Goal: Task Accomplishment & Management: Use online tool/utility

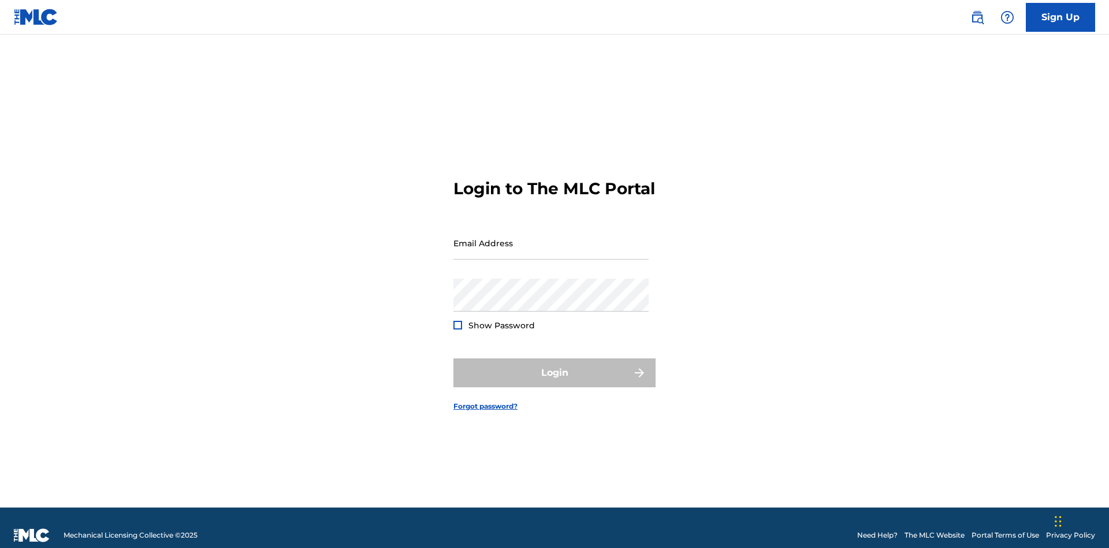
scroll to position [15, 0]
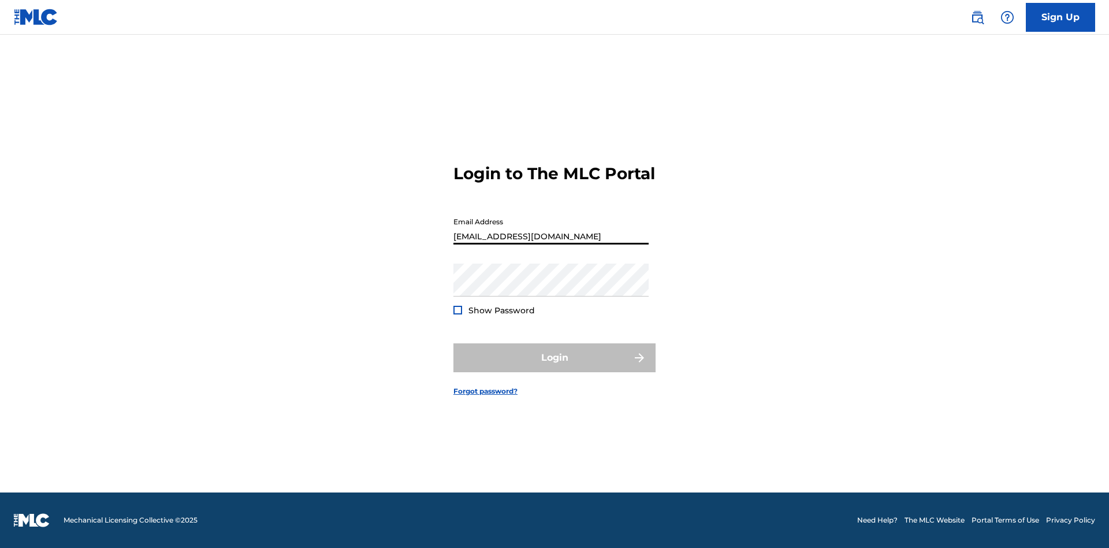
scroll to position [15, 0]
type input "[EMAIL_ADDRESS][DOMAIN_NAME]"
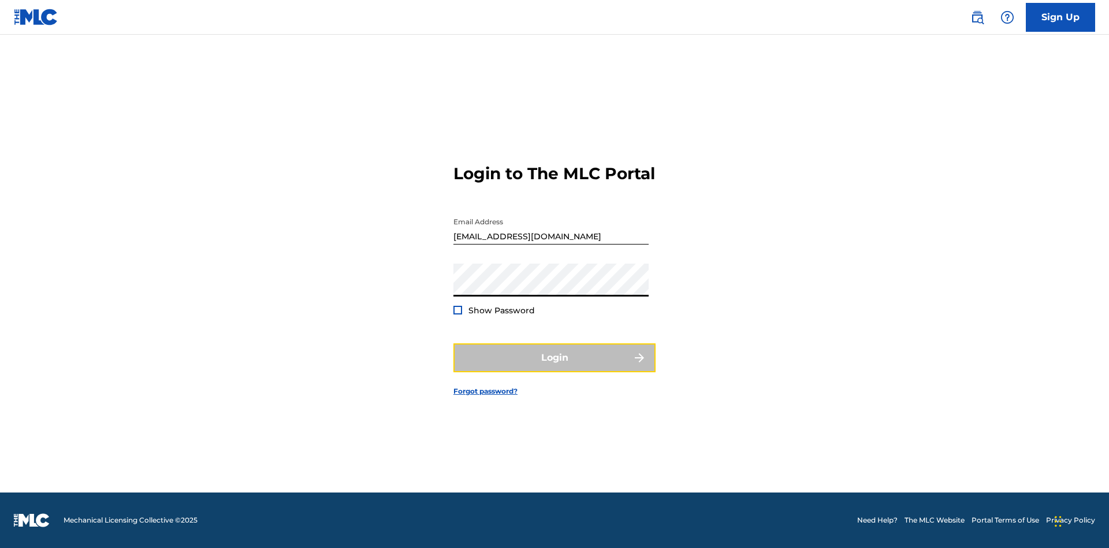
click at [555, 367] on button "Login" at bounding box center [555, 357] width 202 height 29
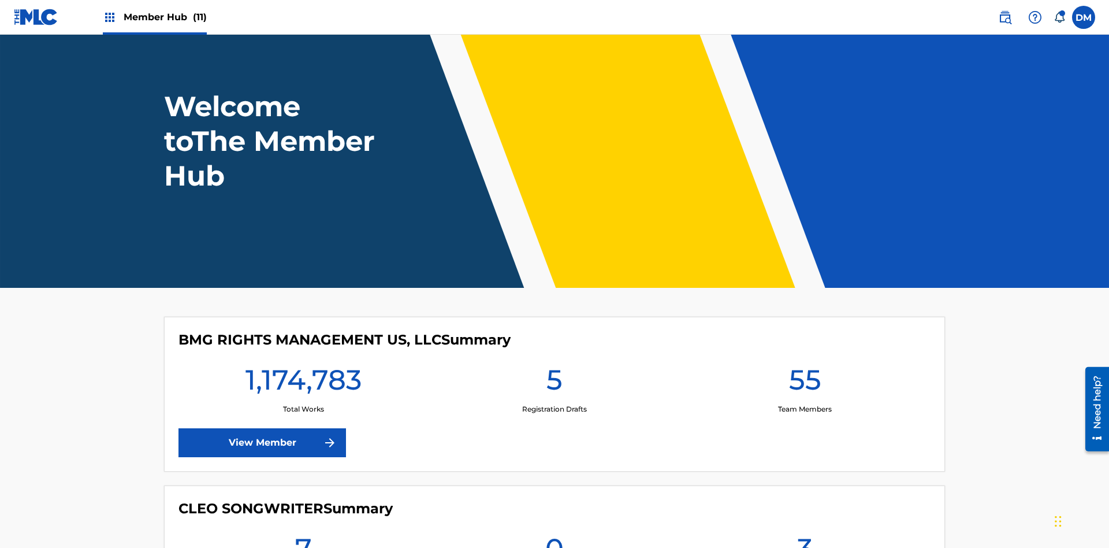
click at [165, 17] on span "Member Hub (11)" at bounding box center [165, 16] width 83 height 13
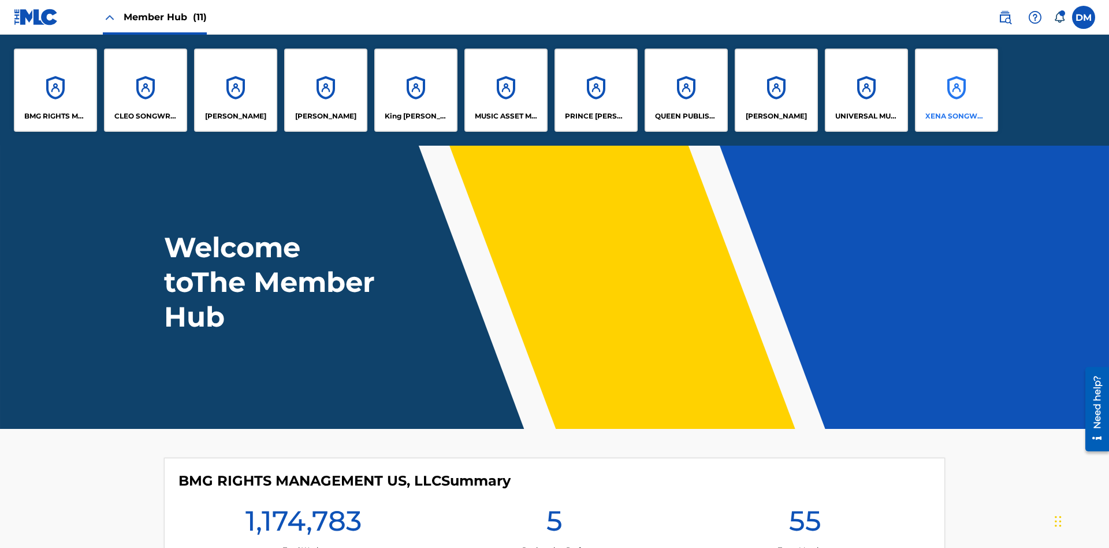
click at [956, 116] on p "XENA SONGWRITER" at bounding box center [957, 116] width 63 height 10
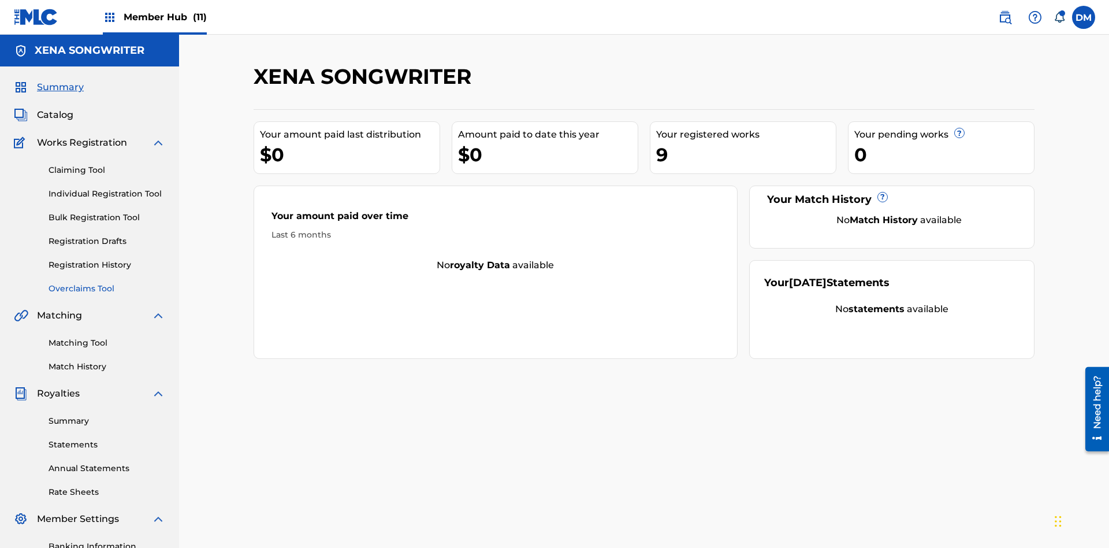
click at [107, 283] on link "Overclaims Tool" at bounding box center [107, 289] width 117 height 12
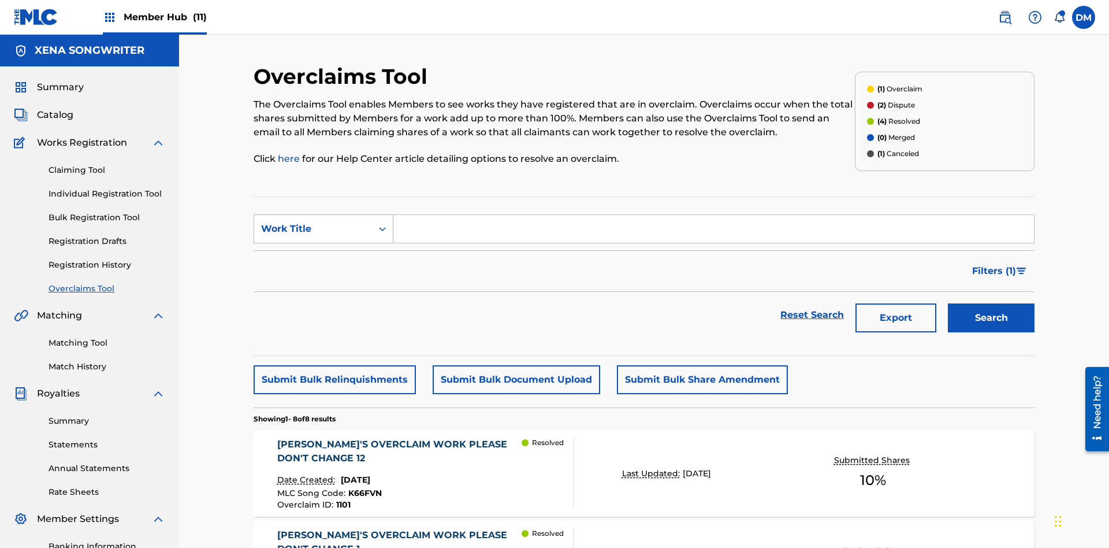
click at [313, 222] on div "Work Title" at bounding box center [313, 229] width 104 height 14
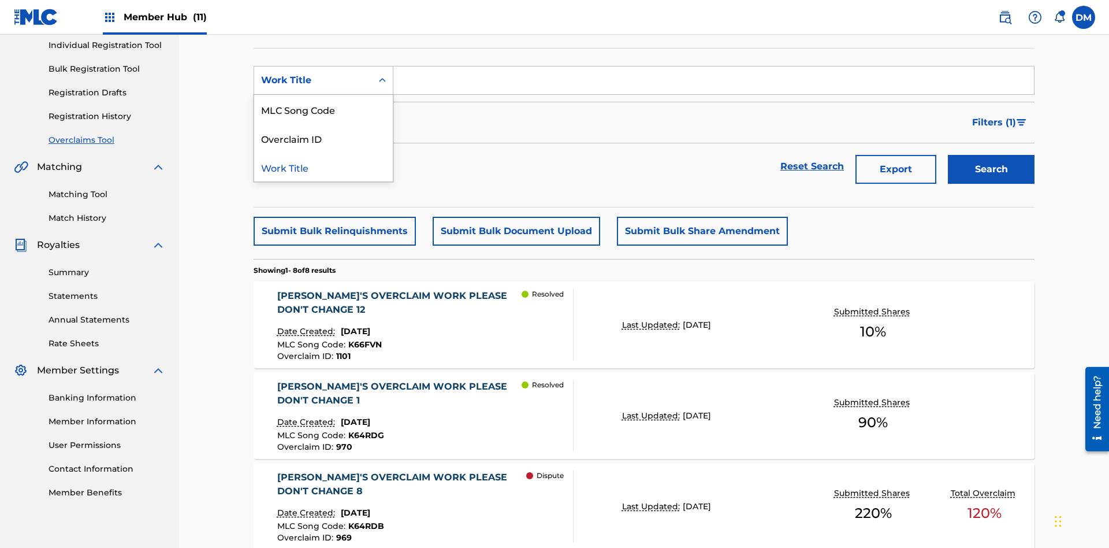
click at [324, 167] on div "Work Title" at bounding box center [323, 167] width 139 height 29
click at [714, 83] on input "Search Form" at bounding box center [713, 80] width 641 height 28
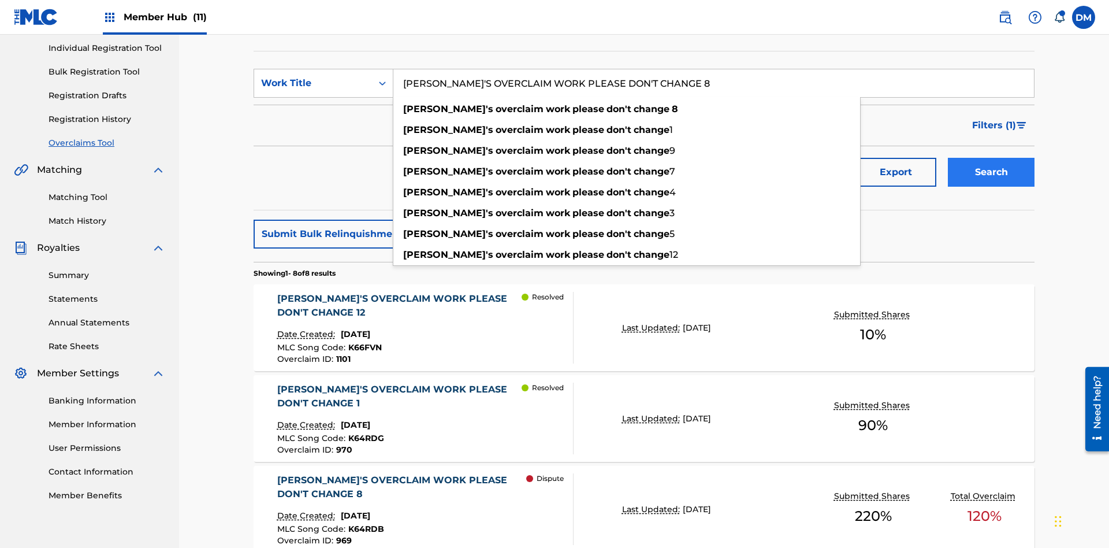
type input "KRYSTAL'S OVERCLAIM WORK PLEASE DON'T CHANGE 8"
click at [991, 158] on button "Search" at bounding box center [991, 172] width 87 height 29
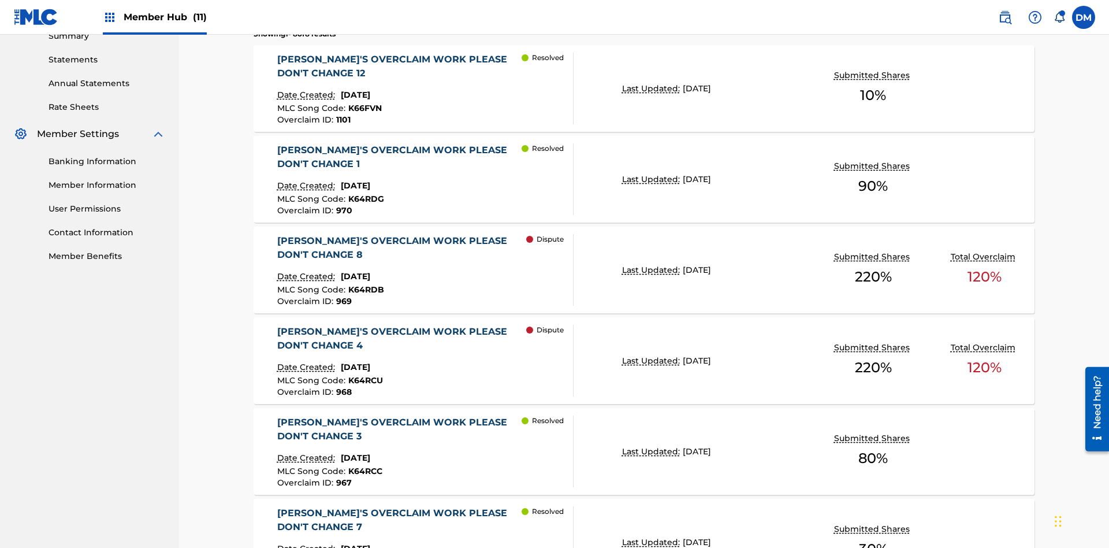
scroll to position [566, 0]
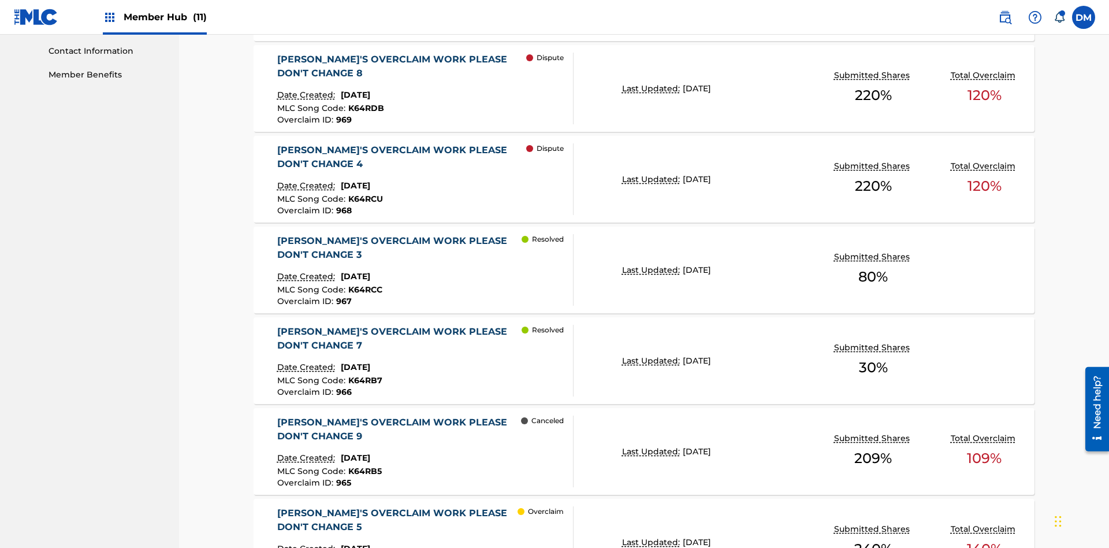
click at [364, 103] on span "K64RDB" at bounding box center [366, 108] width 36 height 10
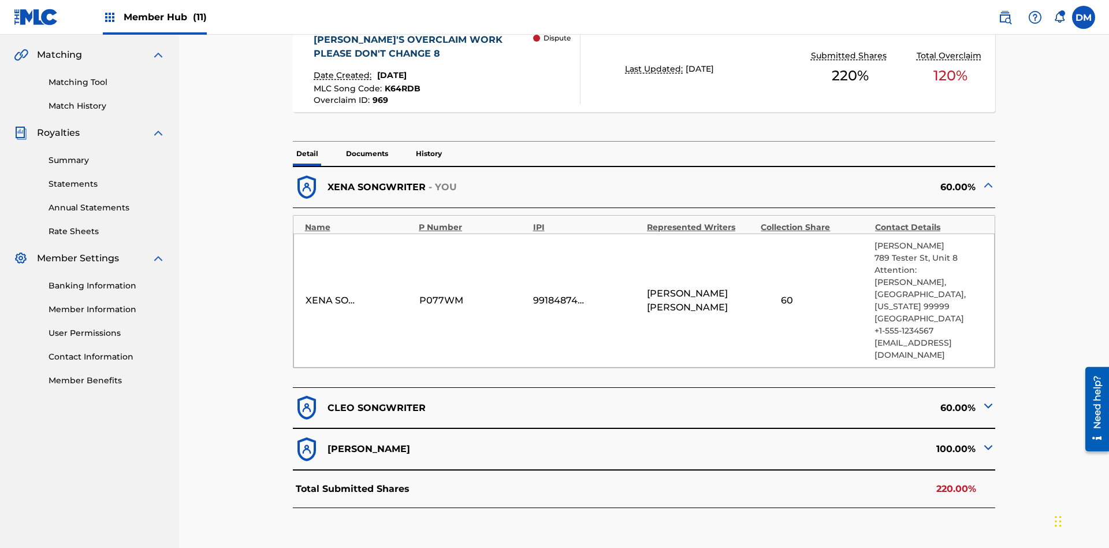
scroll to position [254, 0]
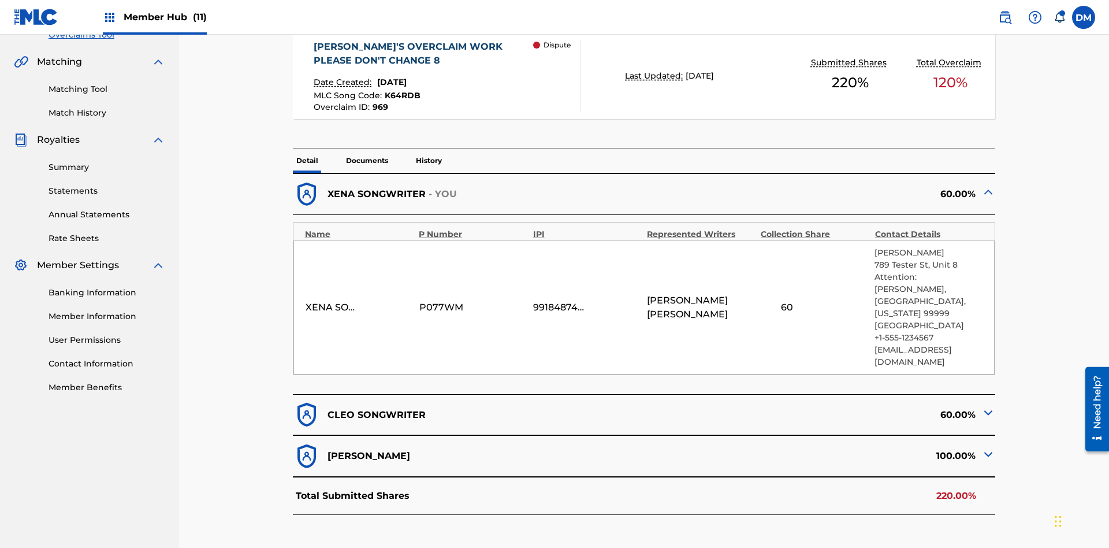
click at [401, 90] on span "K64RDB" at bounding box center [403, 95] width 36 height 10
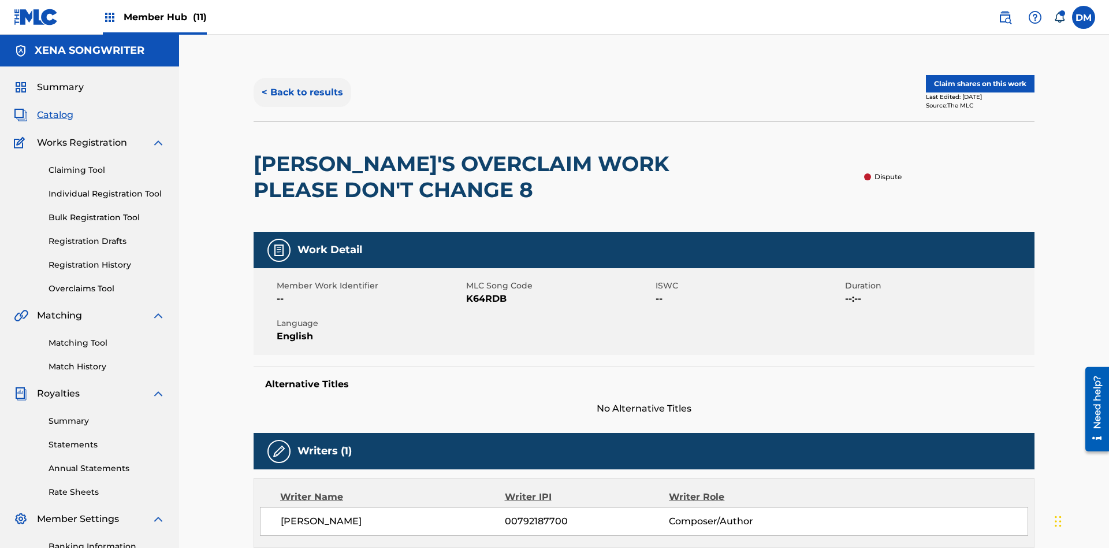
click at [302, 84] on button "< Back to results" at bounding box center [303, 92] width 98 height 29
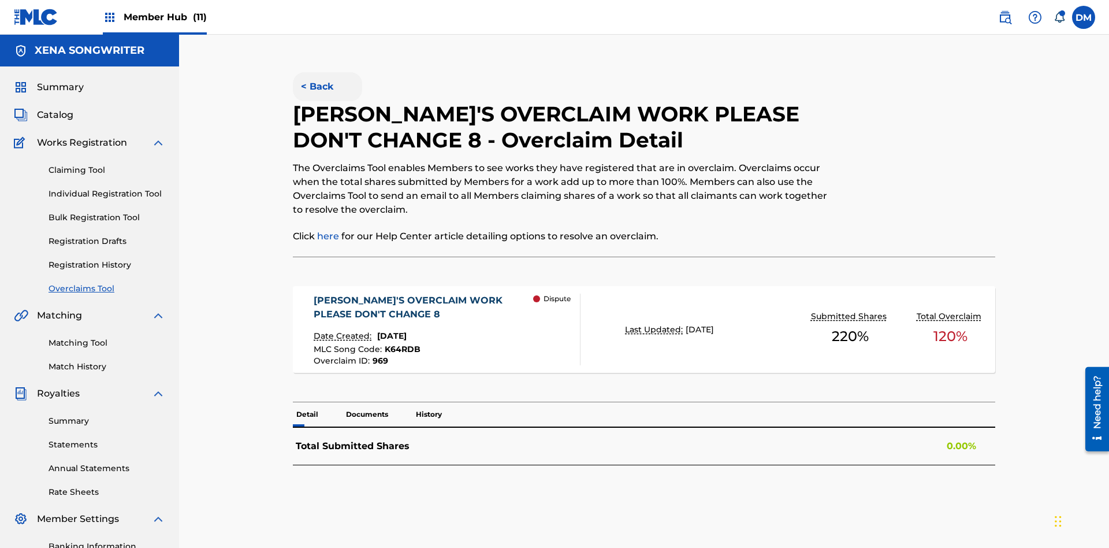
click at [327, 84] on button "< Back" at bounding box center [327, 86] width 69 height 29
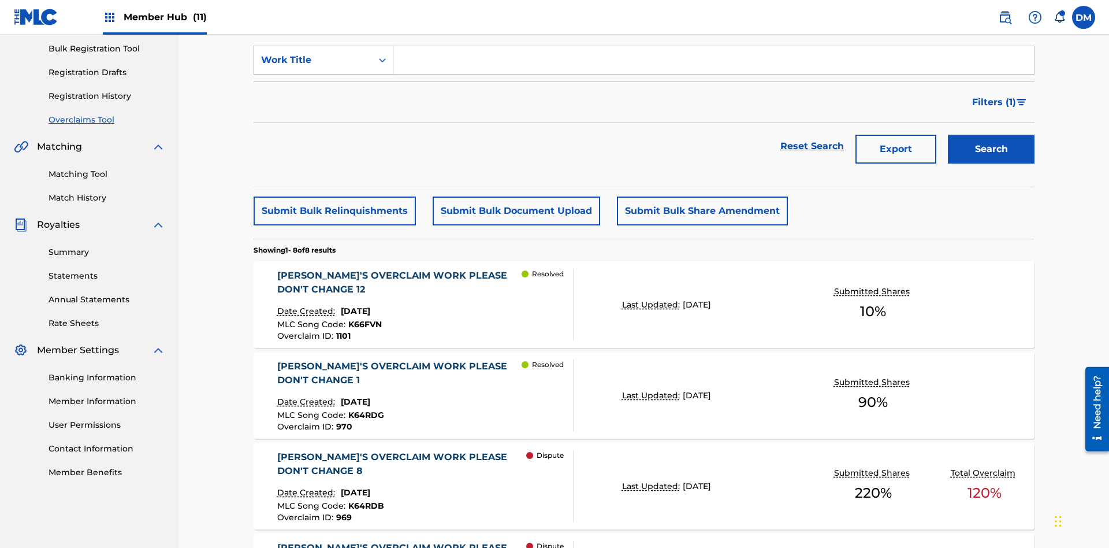
click at [313, 67] on div "Work Title" at bounding box center [313, 60] width 104 height 14
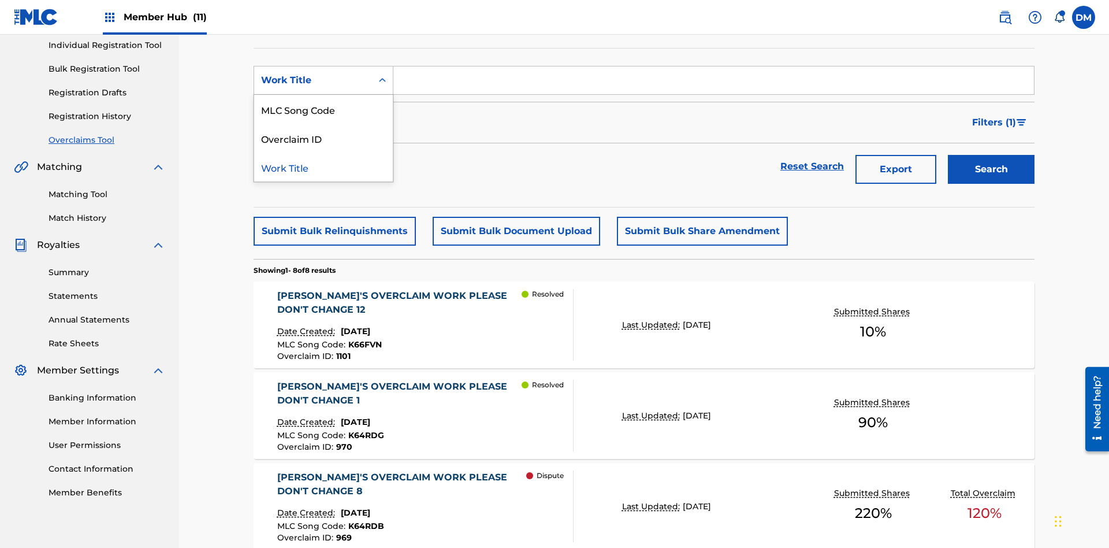
click at [324, 138] on div "Overclaim ID" at bounding box center [323, 138] width 139 height 29
click at [714, 83] on input "Search Form" at bounding box center [713, 80] width 641 height 28
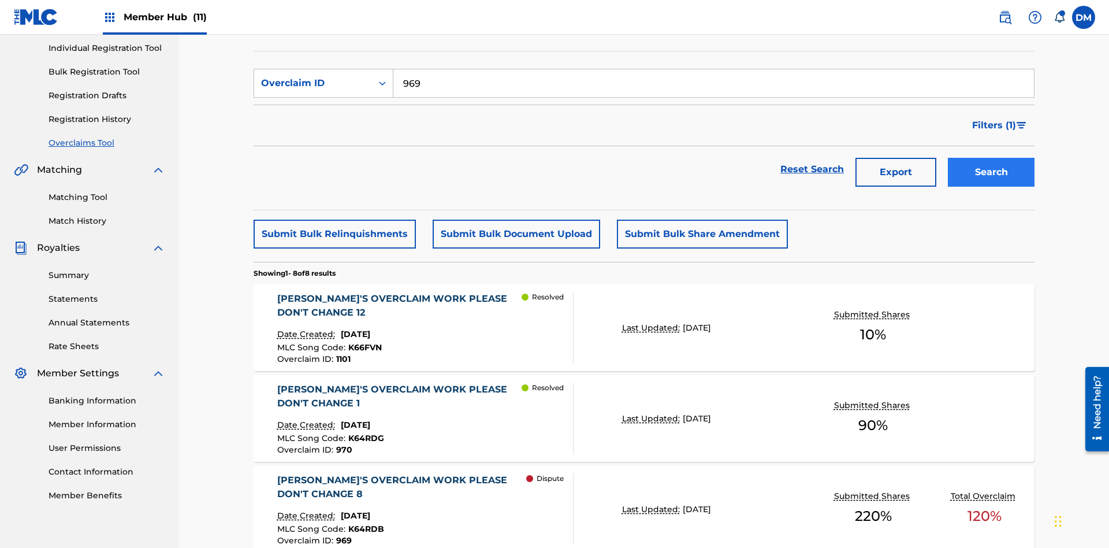
type input "969"
click at [991, 158] on button "Search" at bounding box center [991, 172] width 87 height 29
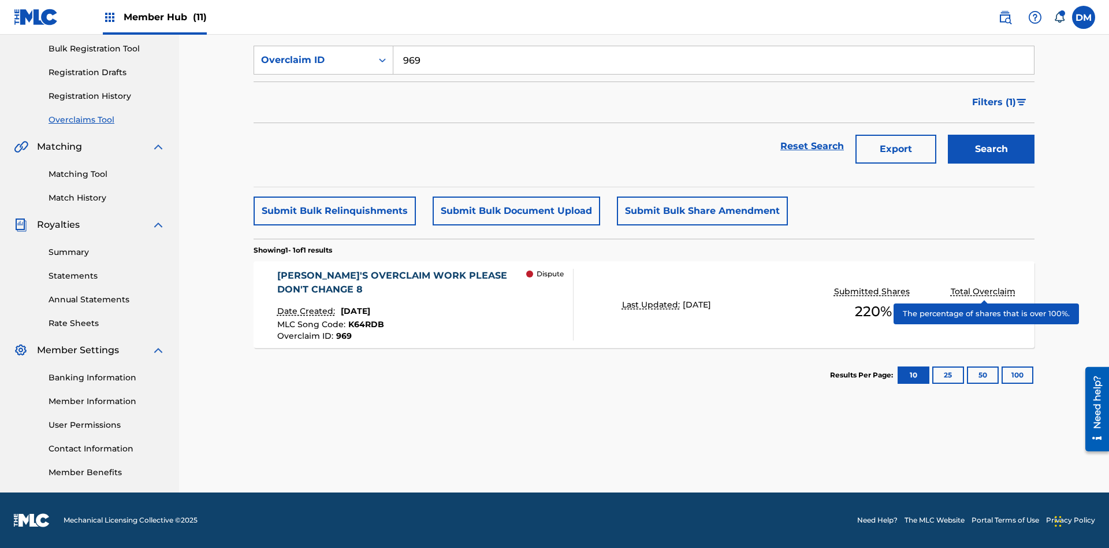
click at [364, 324] on span "K64RDB" at bounding box center [366, 324] width 36 height 10
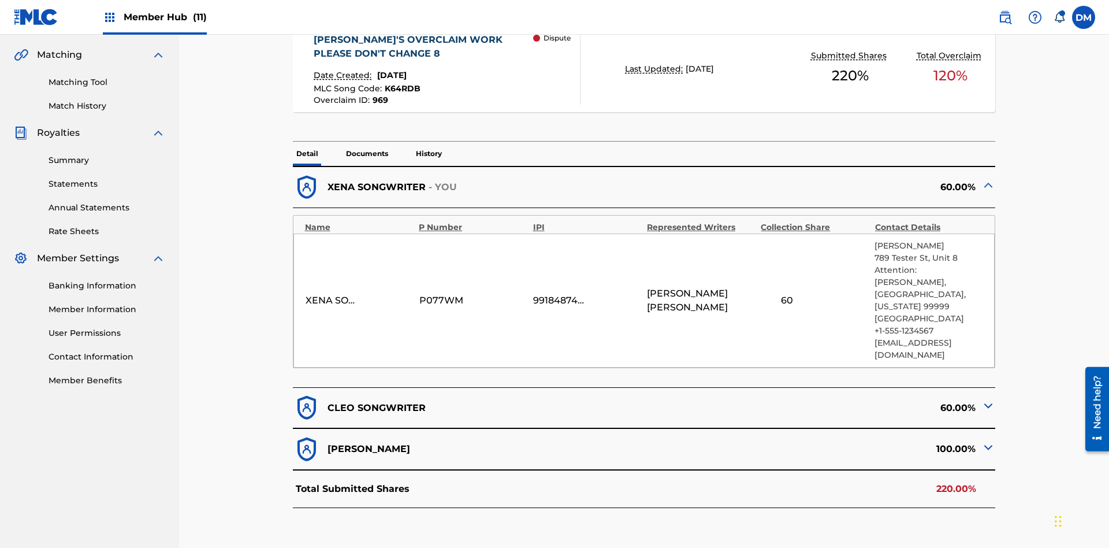
scroll to position [254, 0]
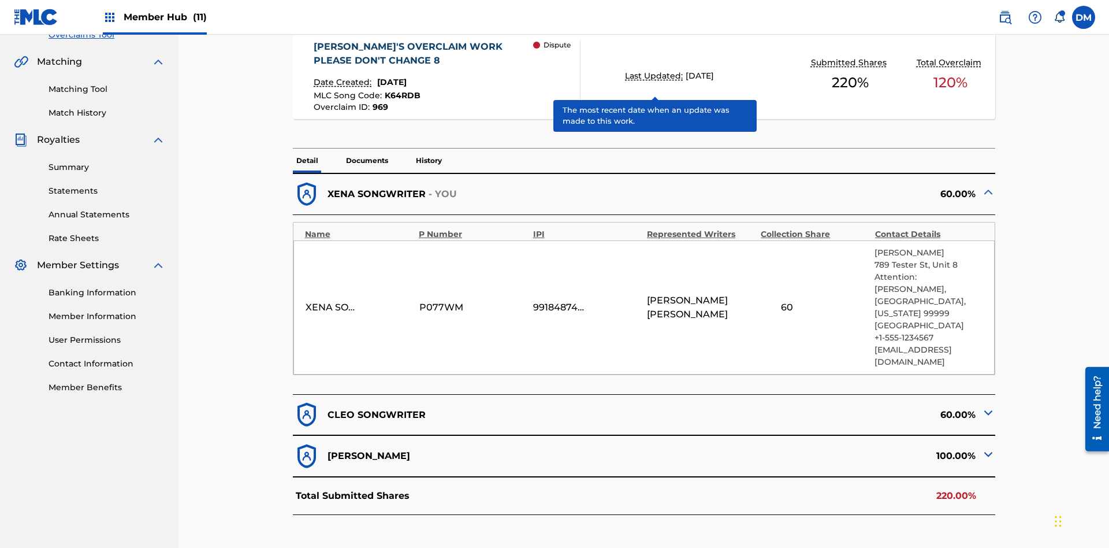
click at [401, 90] on span "K64RDB" at bounding box center [403, 95] width 36 height 10
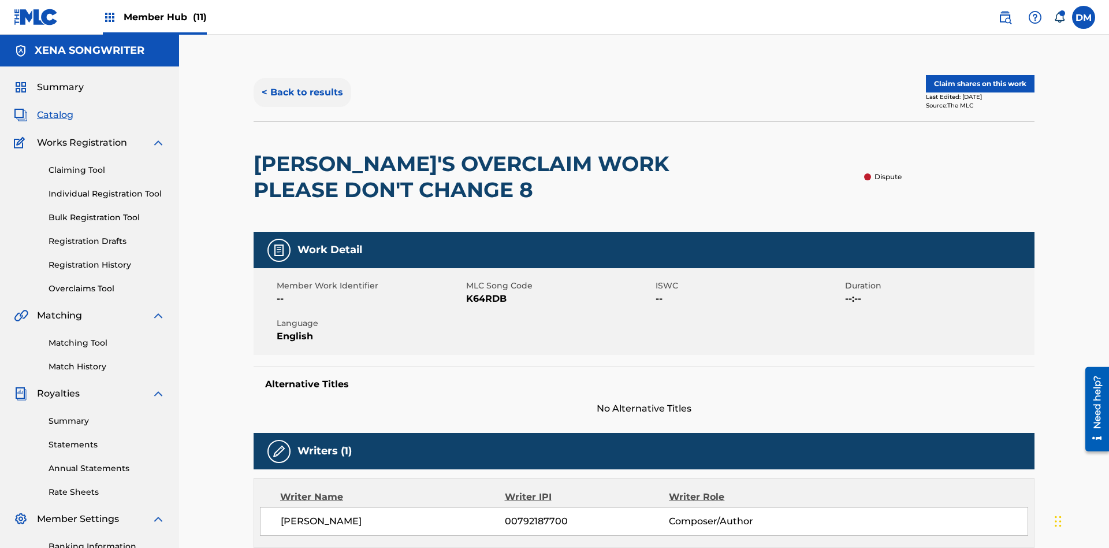
click at [302, 84] on button "< Back to results" at bounding box center [303, 92] width 98 height 29
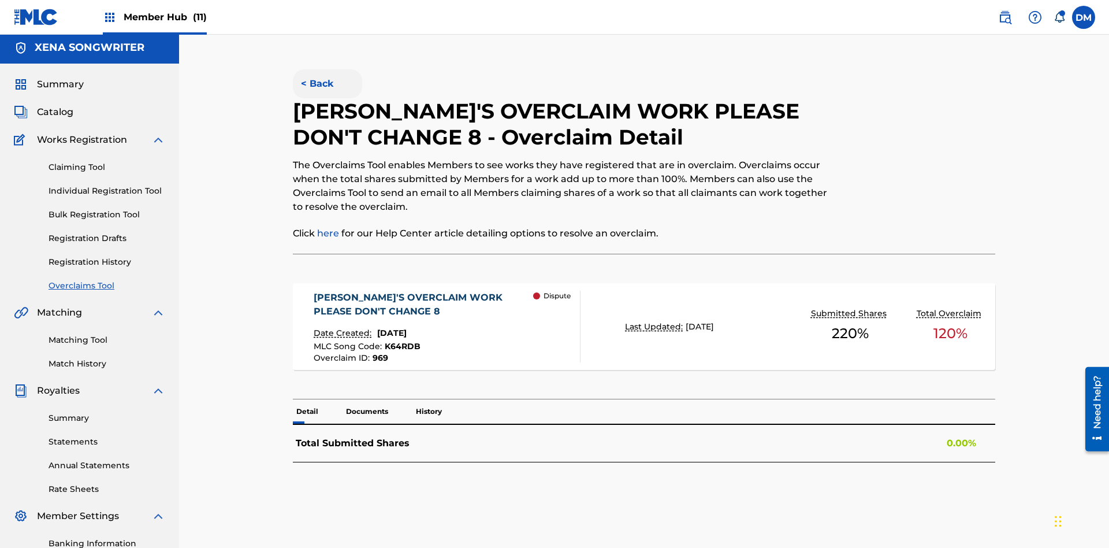
click at [327, 84] on button "< Back" at bounding box center [327, 83] width 69 height 29
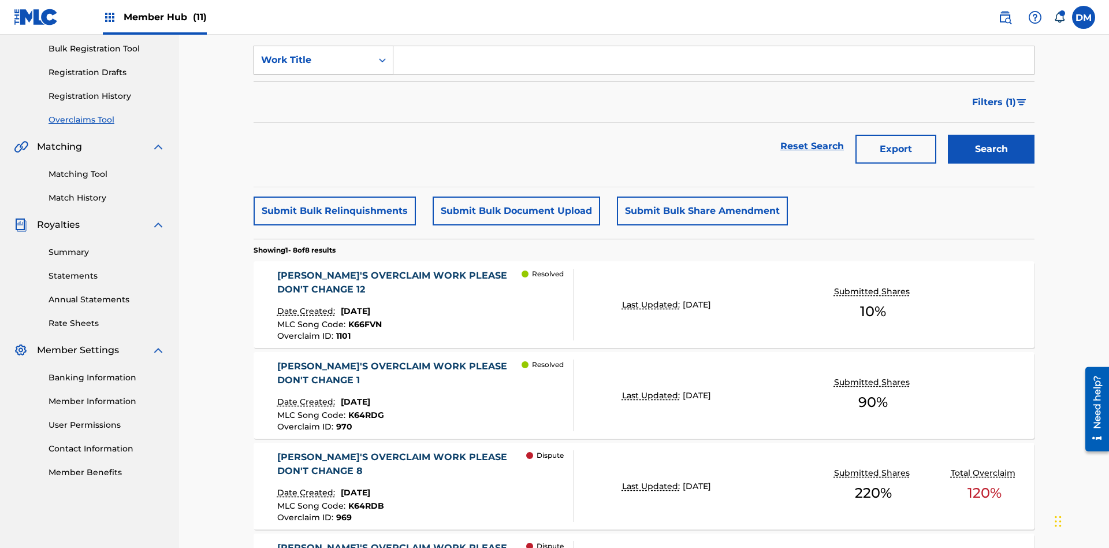
click at [313, 67] on div "Work Title" at bounding box center [313, 60] width 104 height 14
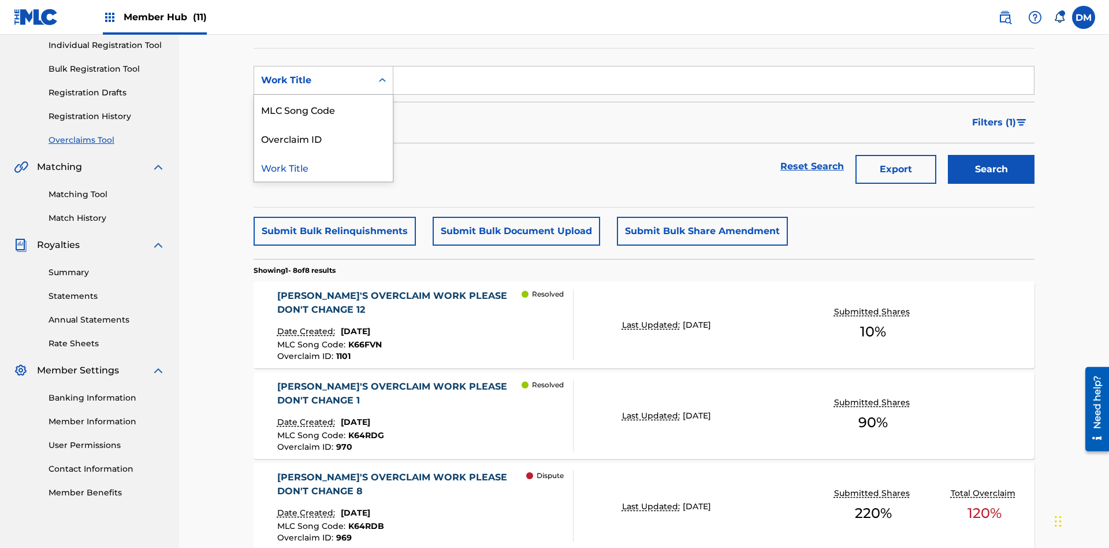
click at [324, 109] on div "MLC Song Code" at bounding box center [323, 109] width 139 height 29
click at [714, 83] on input "Search Form" at bounding box center [713, 80] width 641 height 28
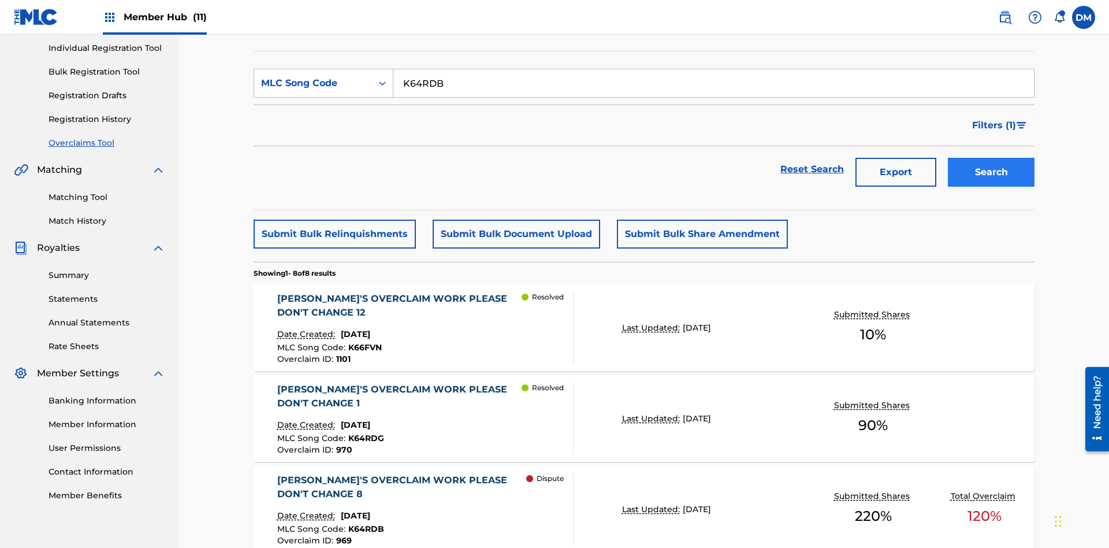
type input "K64RDB"
click at [991, 158] on button "Search" at bounding box center [991, 172] width 87 height 29
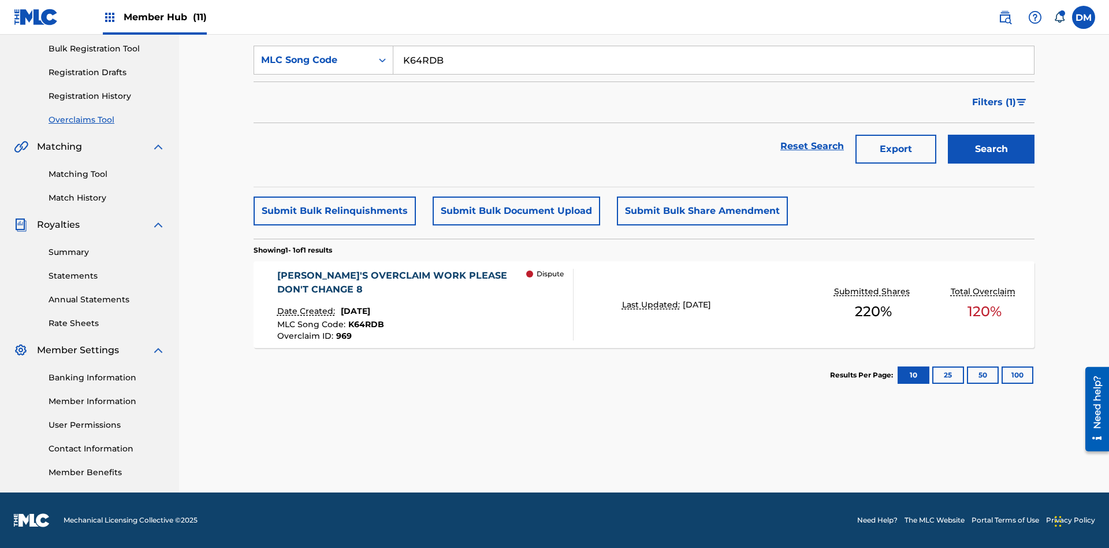
click at [364, 324] on span "K64RDB" at bounding box center [366, 324] width 36 height 10
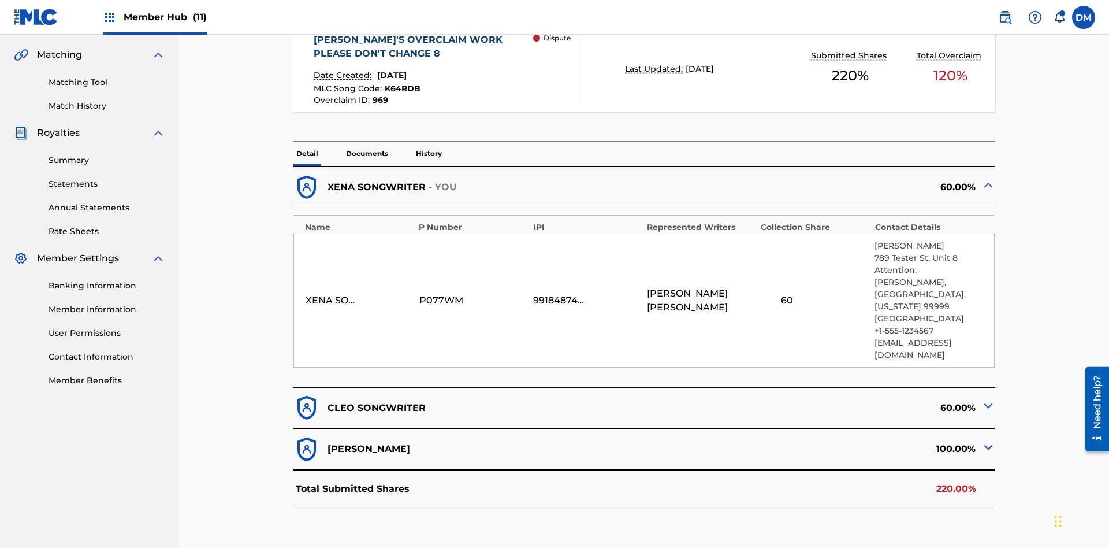
scroll to position [254, 0]
